Goal: Navigation & Orientation: Find specific page/section

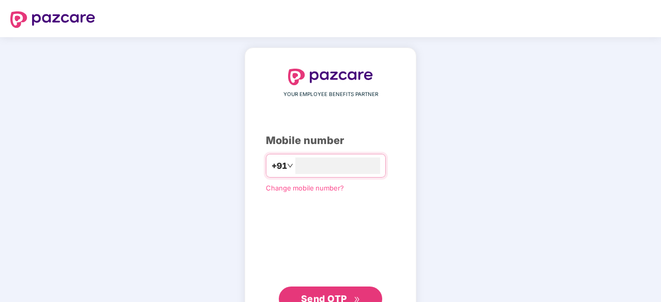
type input "**********"
click at [341, 290] on button "Send OTP" at bounding box center [330, 299] width 103 height 25
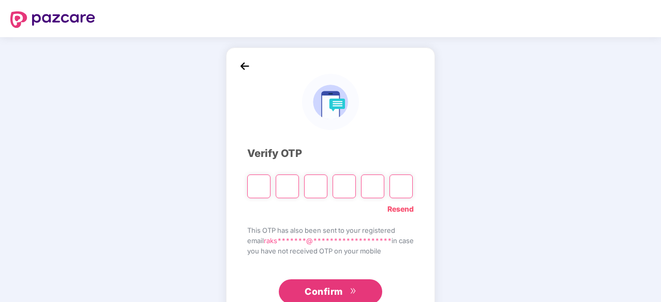
paste input "*"
type input "*"
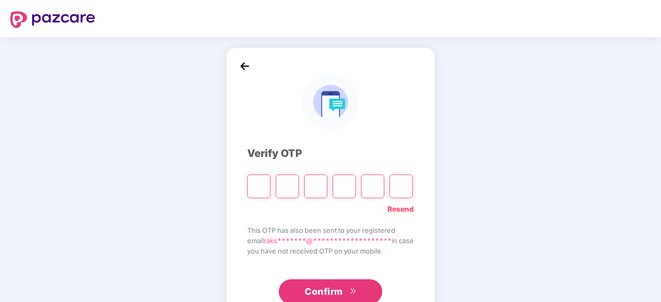
type input "*"
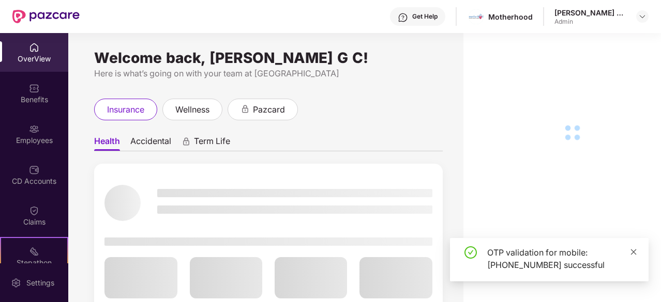
click at [633, 252] on icon "close" at bounding box center [634, 252] width 6 height 6
